Goal: Information Seeking & Learning: Browse casually

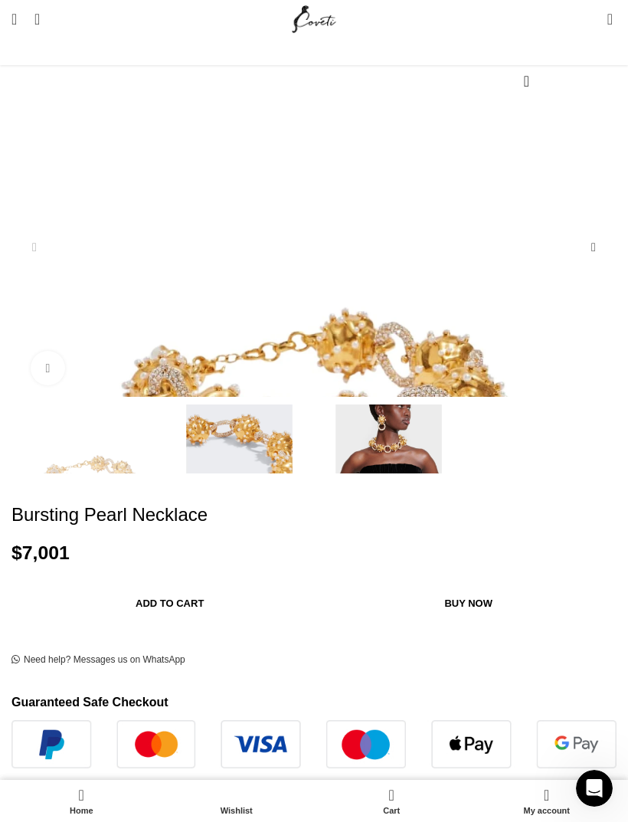
scroll to position [194, 0]
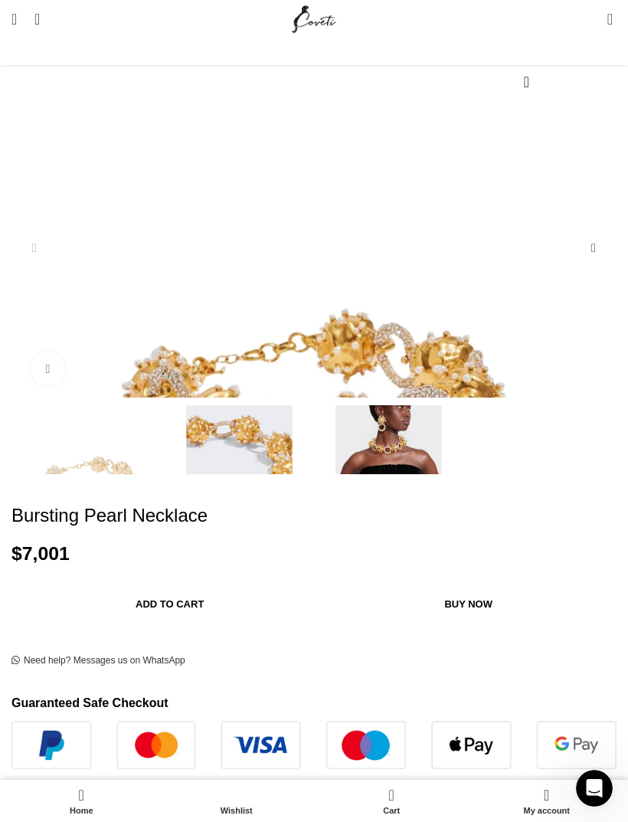
click at [318, 456] on img "3 / 3" at bounding box center [389, 476] width 142 height 142
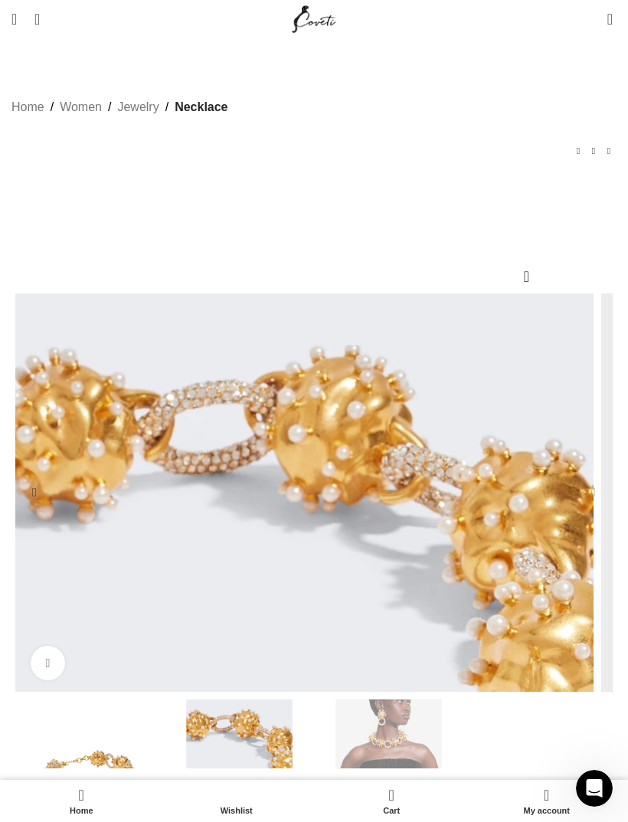
scroll to position [0, 337]
click at [578, 504] on div "Next slide" at bounding box center [593, 492] width 31 height 31
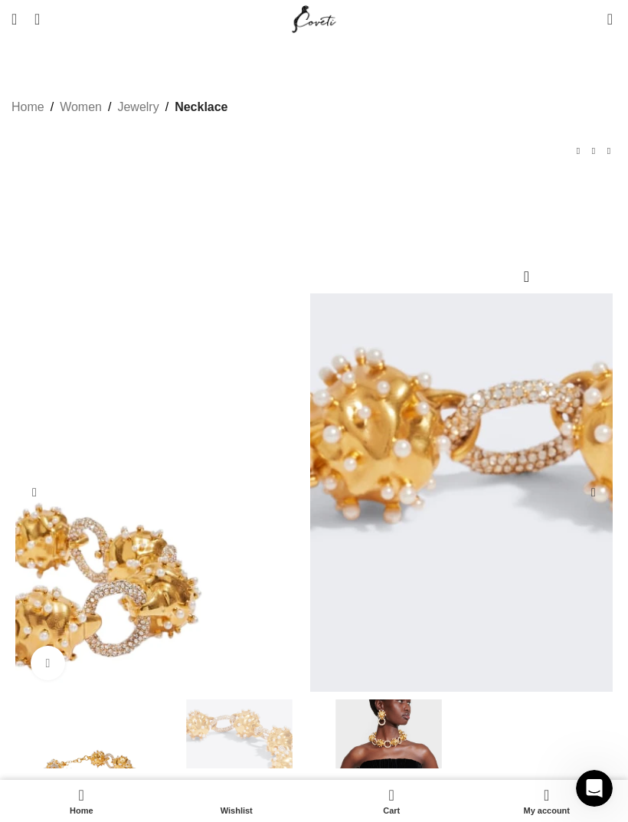
click at [168, 749] on img "2 / 3" at bounding box center [239, 770] width 142 height 142
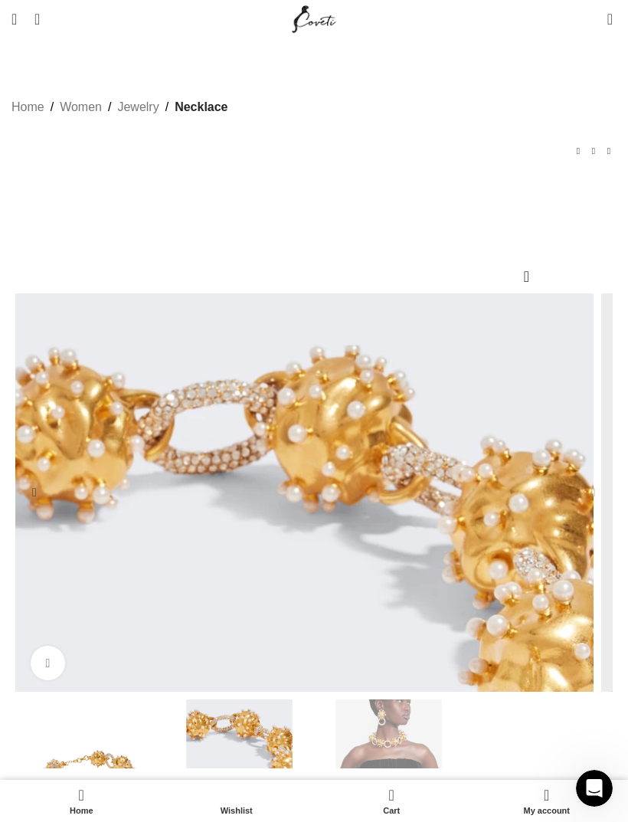
click at [318, 743] on img "3 / 3" at bounding box center [389, 770] width 142 height 142
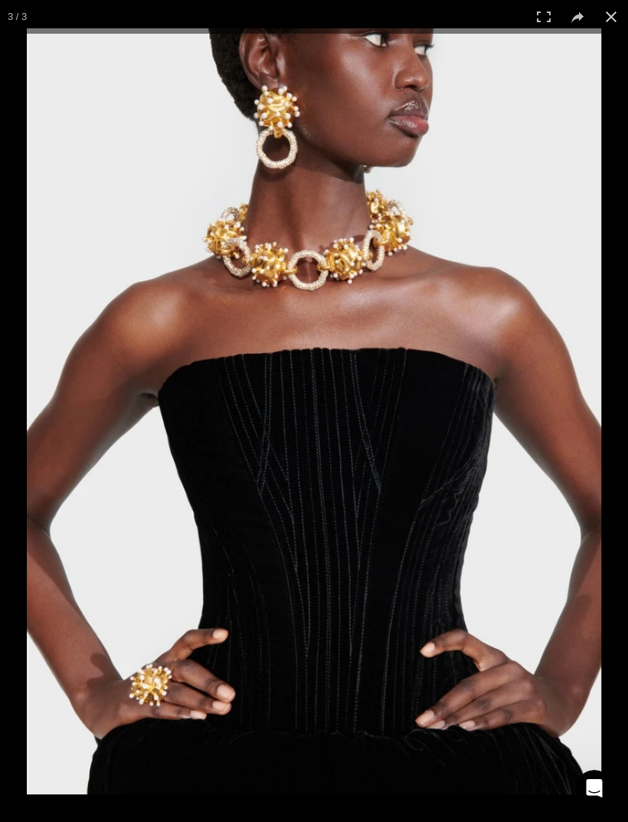
scroll to position [0, 505]
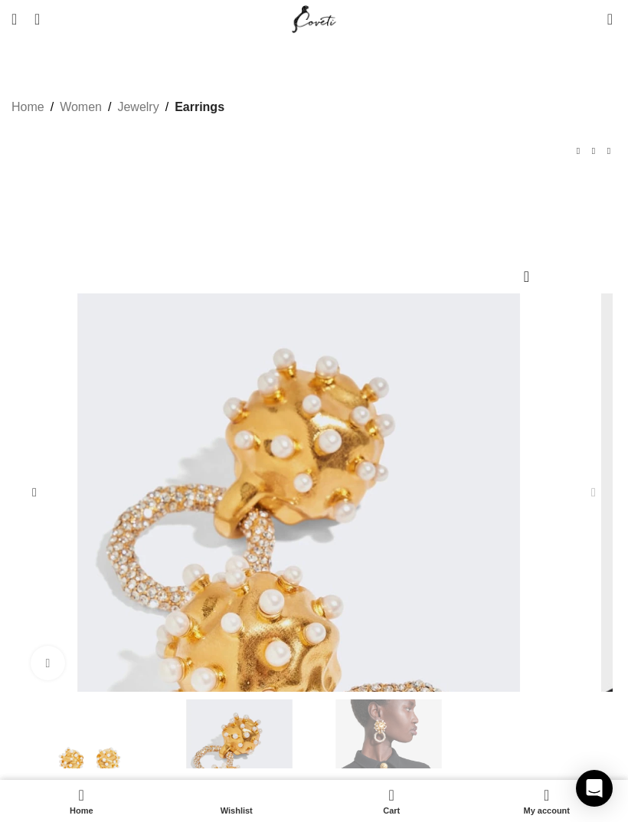
click at [318, 699] on img "3 / 3" at bounding box center [389, 770] width 142 height 142
click at [142, 117] on link "Jewelry" at bounding box center [137, 107] width 41 height 20
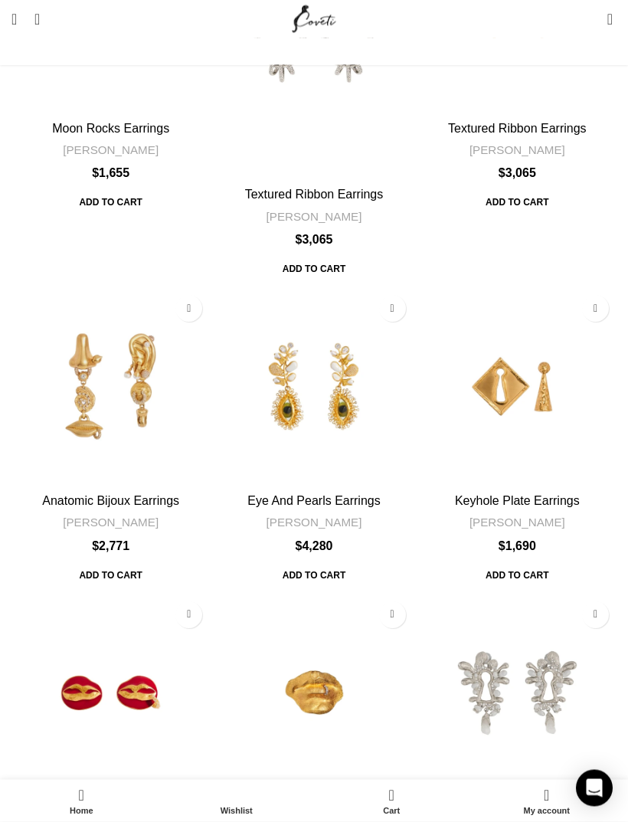
scroll to position [4397, 0]
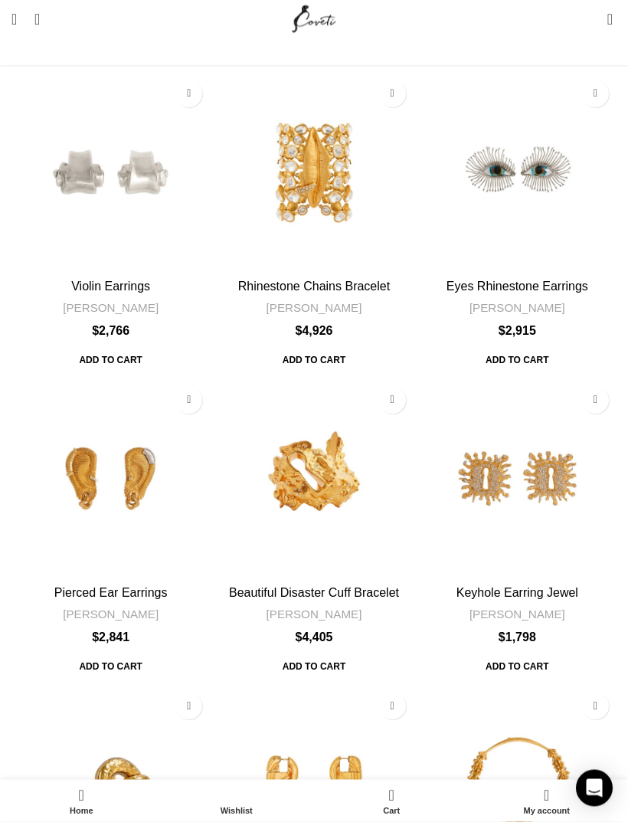
scroll to position [4386, 0]
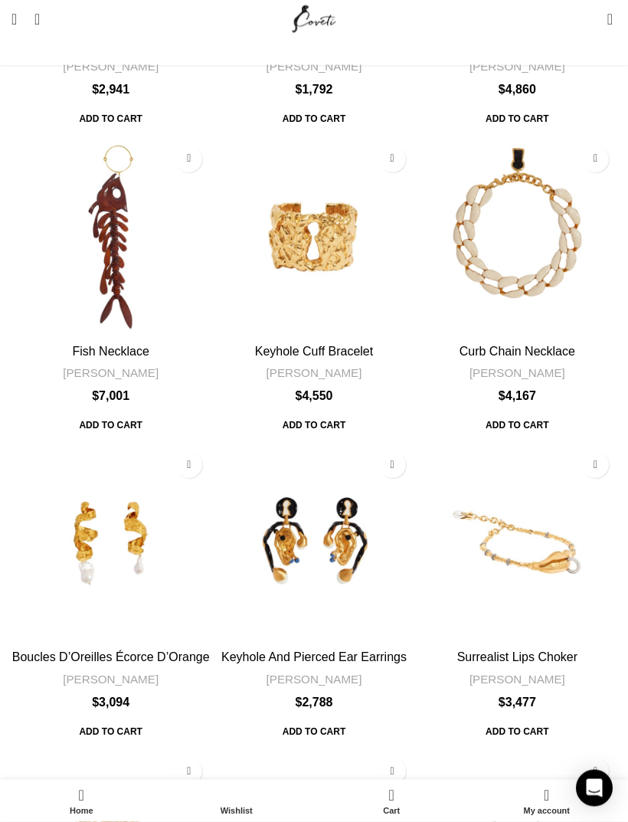
scroll to position [4200, 0]
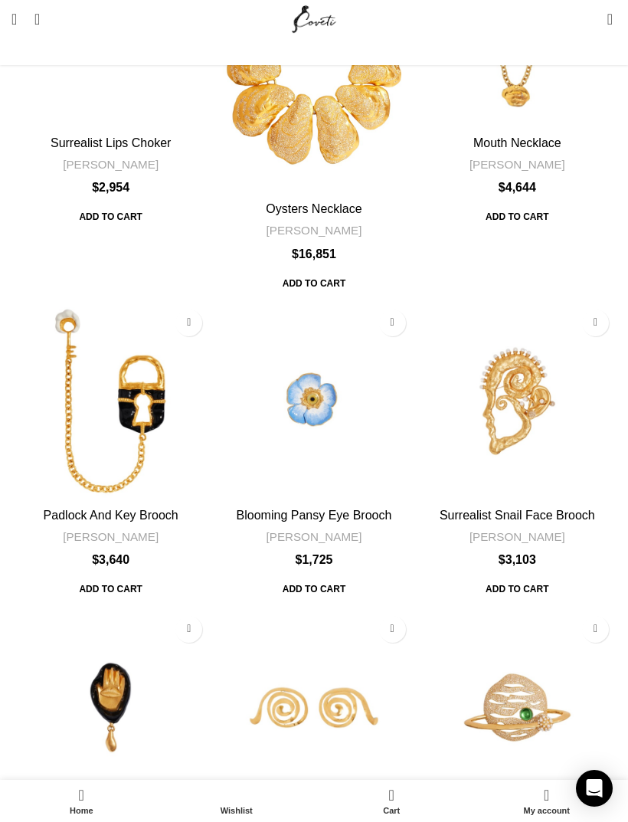
scroll to position [4458, 0]
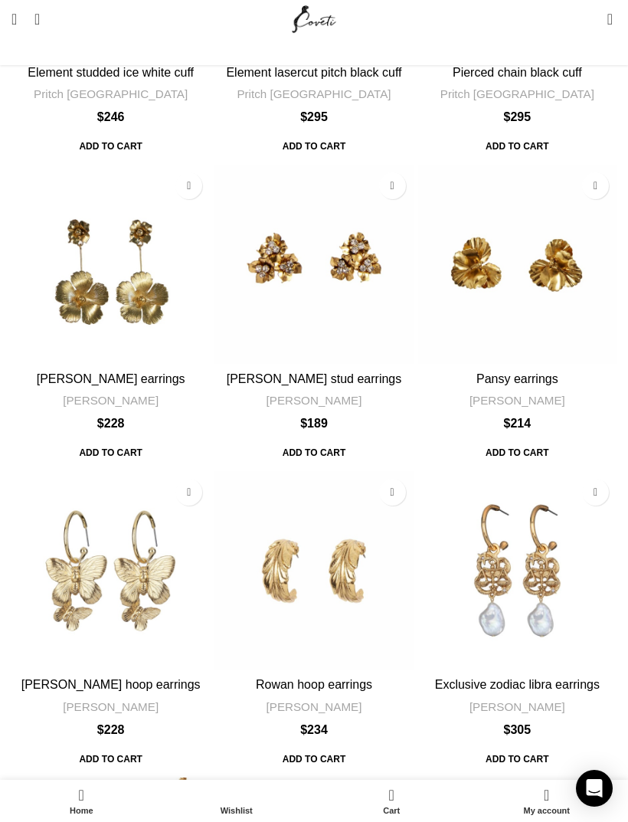
scroll to position [4261, 0]
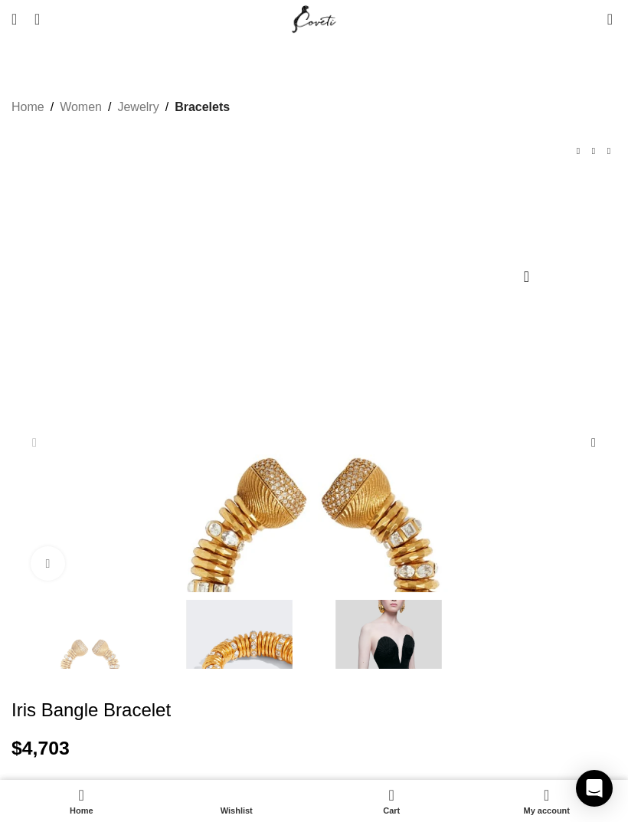
click at [309, 459] on div "1 / 3" at bounding box center [313, 588] width 597 height 590
click at [108, 410] on img "1 / 3" at bounding box center [314, 588] width 590 height 590
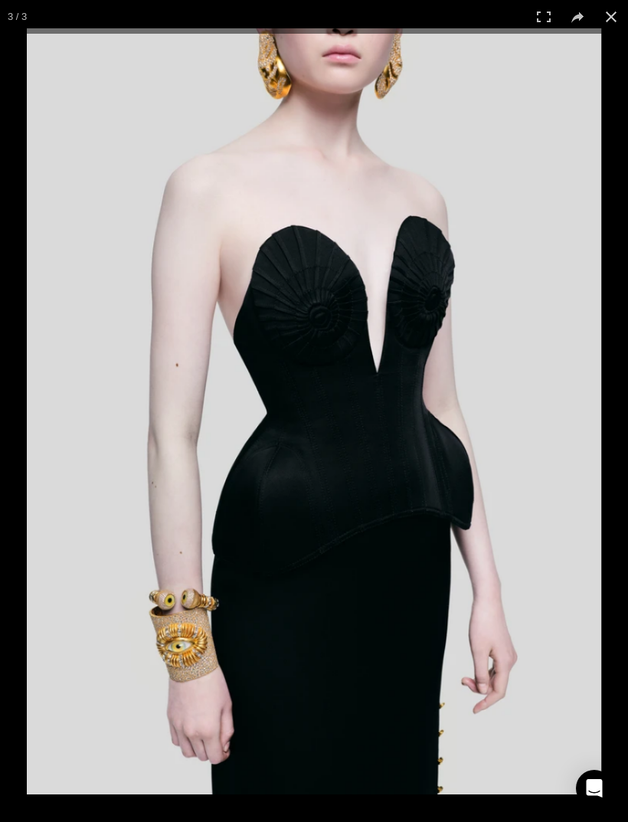
scroll to position [0, 168]
